Goal: Navigation & Orientation: Find specific page/section

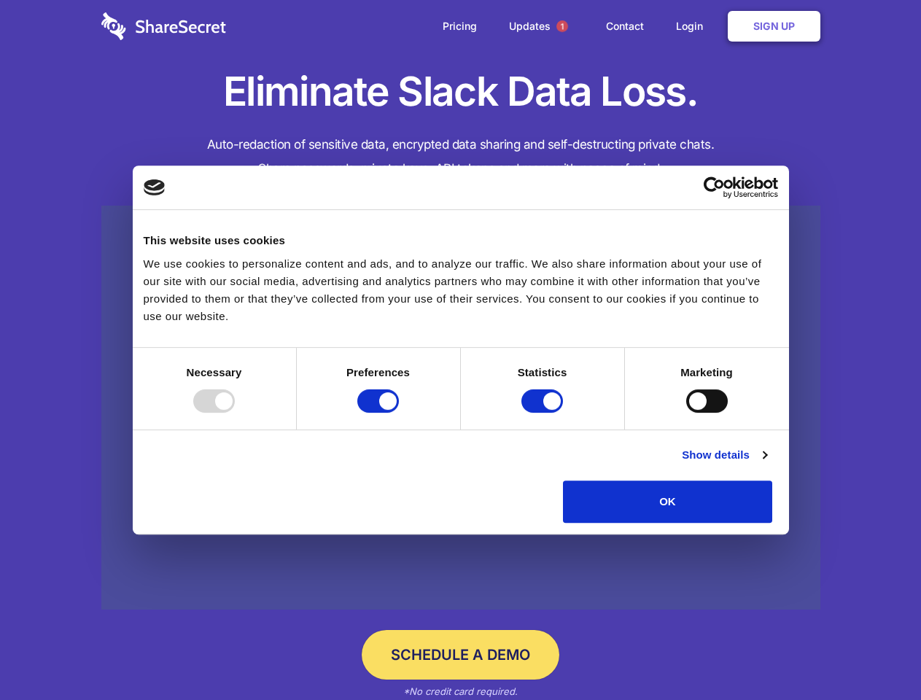
click at [235, 413] on div at bounding box center [214, 400] width 42 height 23
click at [399, 413] on input "Preferences" at bounding box center [378, 400] width 42 height 23
checkbox input "false"
click at [544, 413] on input "Statistics" at bounding box center [543, 400] width 42 height 23
checkbox input "false"
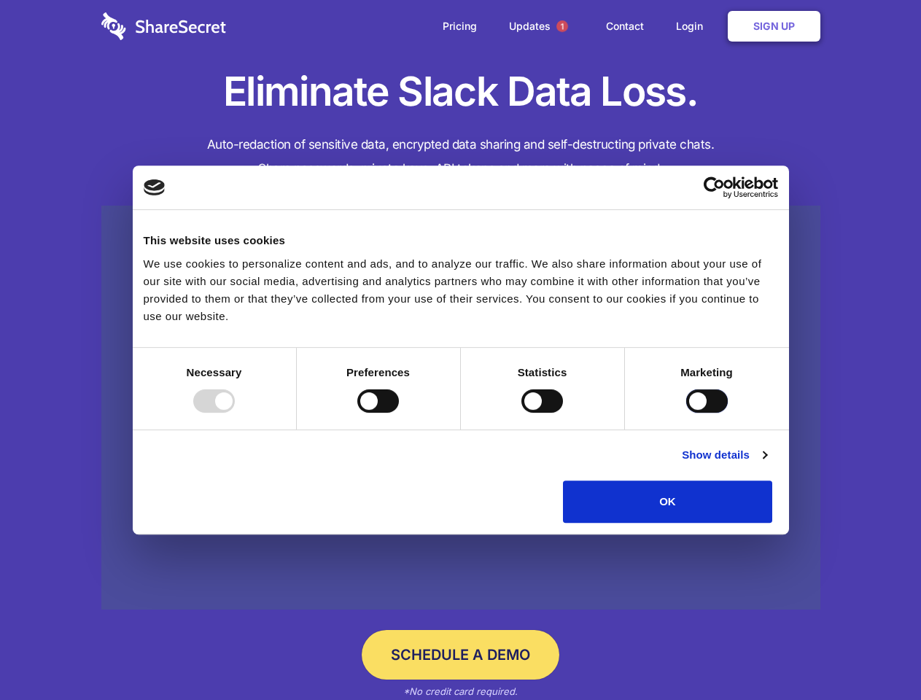
click at [686, 413] on input "Marketing" at bounding box center [707, 400] width 42 height 23
checkbox input "true"
click at [767, 464] on link "Show details" at bounding box center [724, 455] width 85 height 18
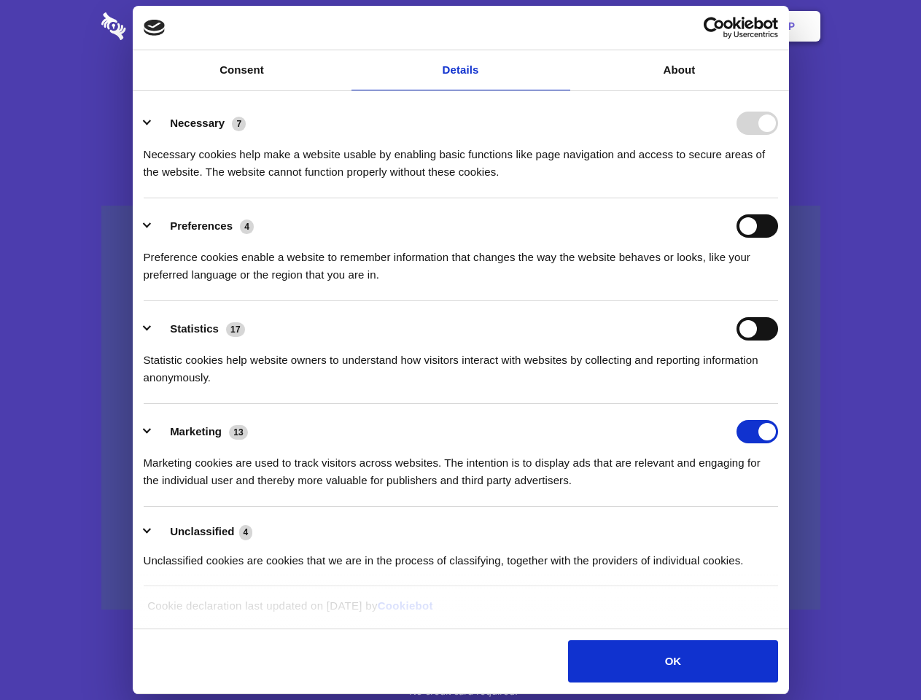
click at [778, 198] on li "Necessary 7 Necessary cookies help make a website usable by enabling basic func…" at bounding box center [461, 147] width 635 height 103
click at [562, 26] on span "1" at bounding box center [563, 26] width 12 height 12
